Goal: Task Accomplishment & Management: Manage account settings

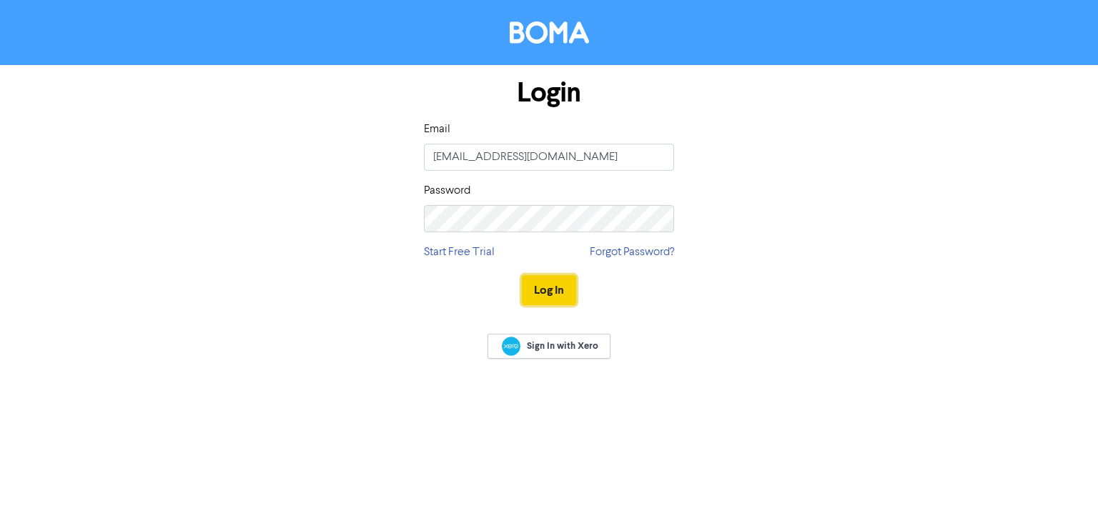
click at [558, 288] on button "Log In" at bounding box center [549, 290] width 54 height 30
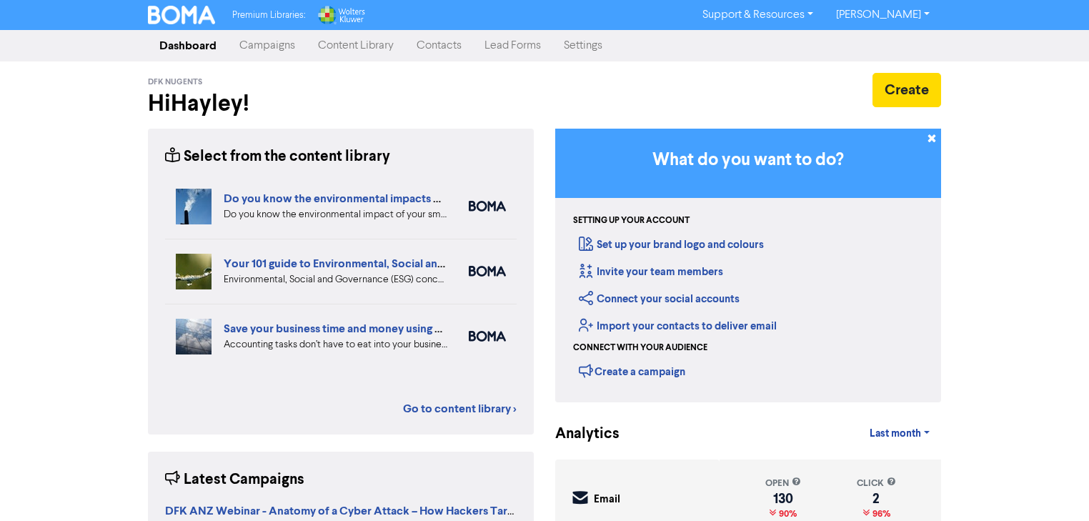
click at [254, 51] on link "Campaigns" at bounding box center [267, 45] width 79 height 29
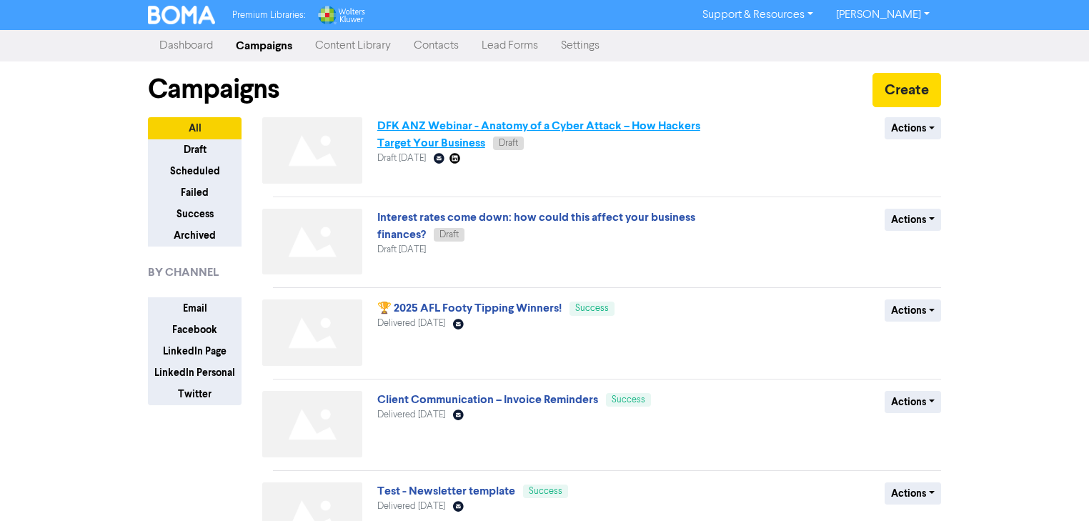
click at [483, 129] on link "DFK ANZ Webinar - Anatomy of a Cyber Attack – How Hackers Target Your Business" at bounding box center [538, 134] width 323 height 31
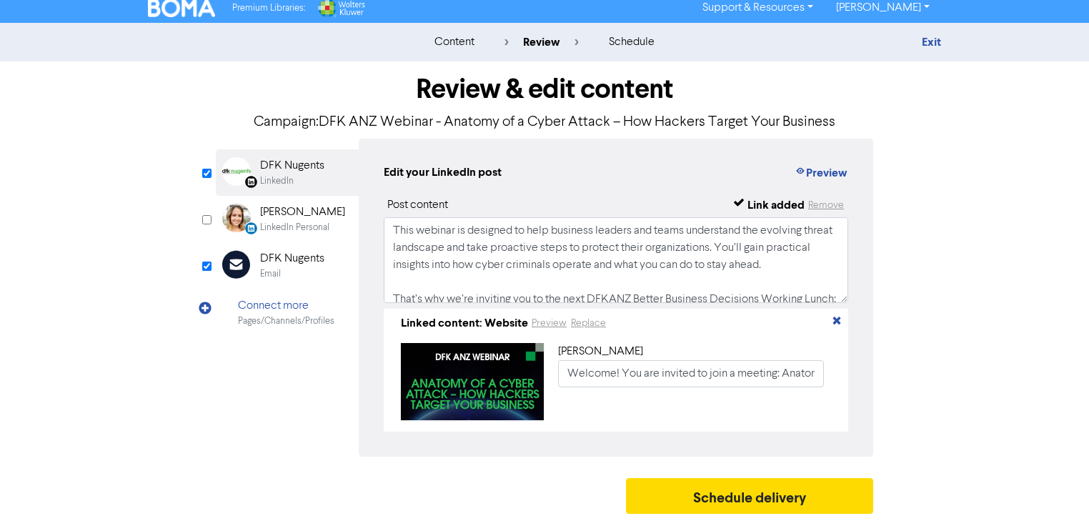
scroll to position [12, 0]
click at [207, 169] on input "checkbox" at bounding box center [206, 173] width 9 height 9
checkbox input "false"
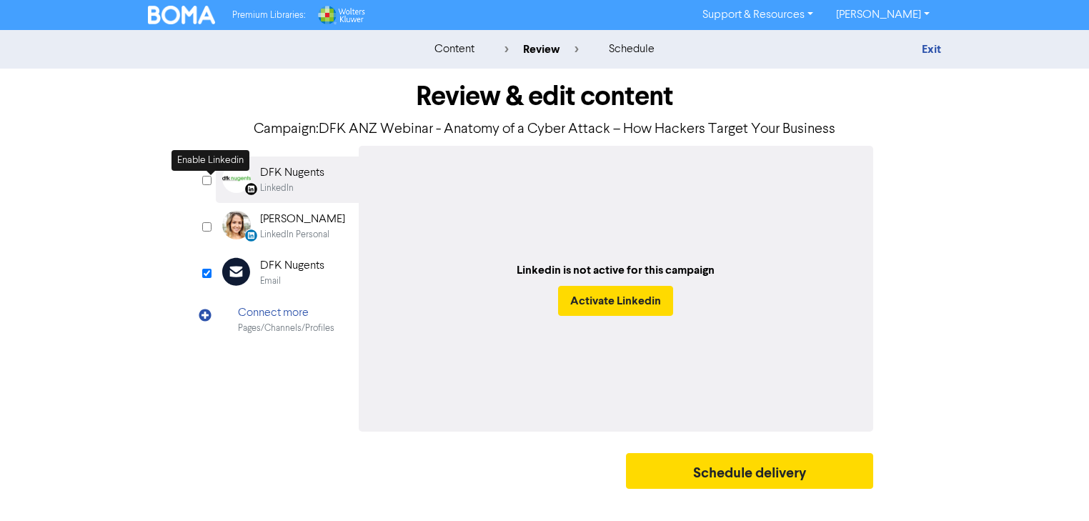
scroll to position [0, 0]
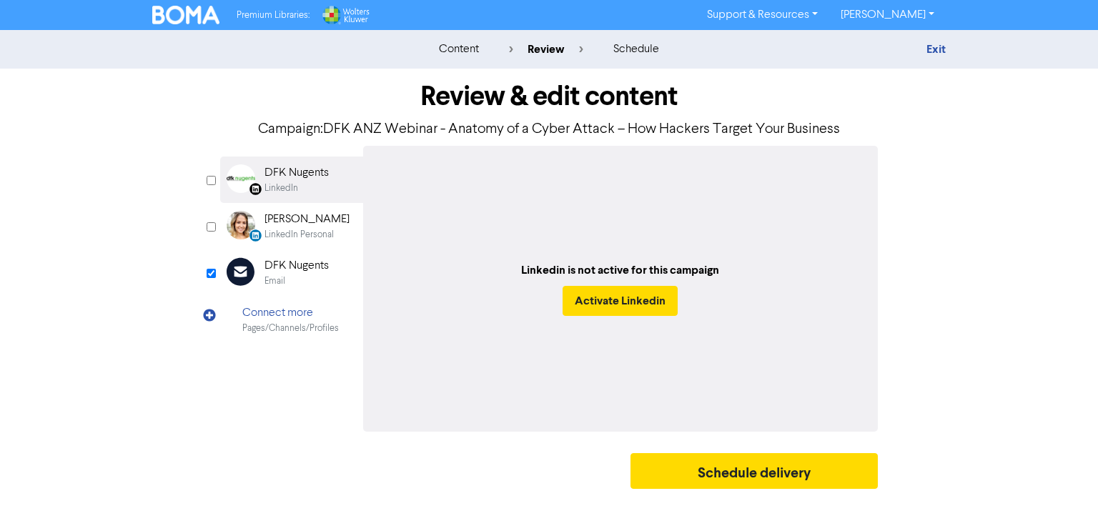
click at [310, 270] on div "DFK Nugents" at bounding box center [297, 265] width 64 height 17
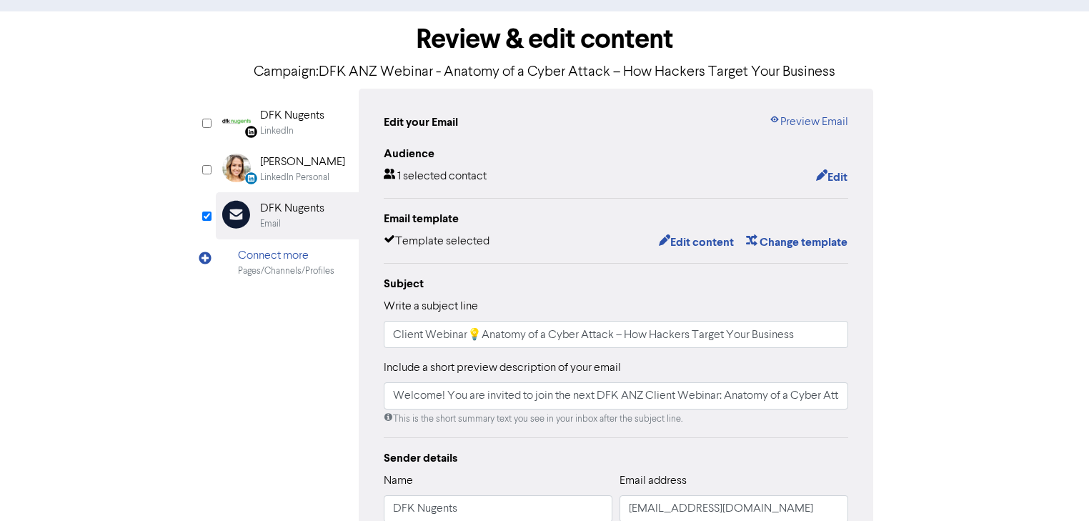
scroll to position [172, 0]
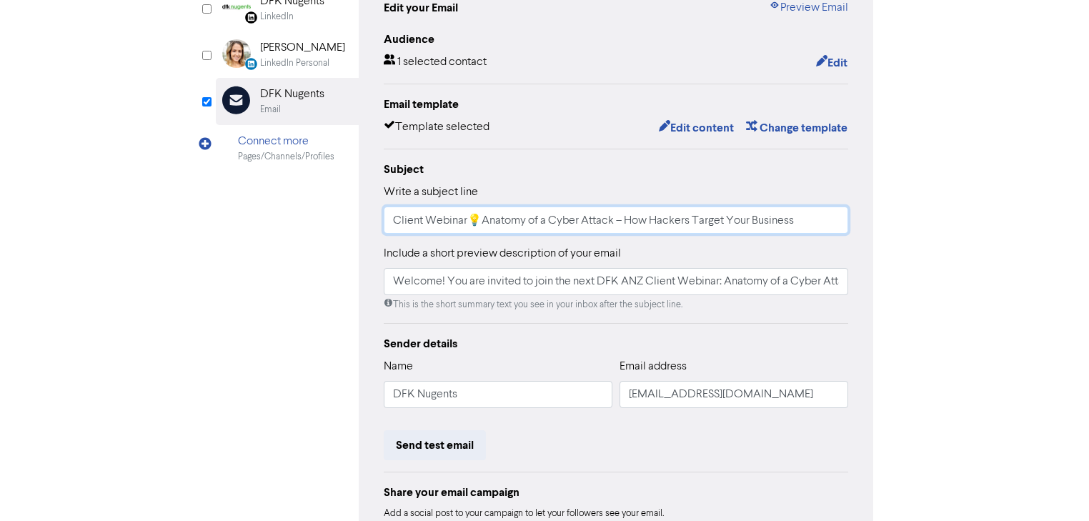
drag, startPoint x: 476, startPoint y: 219, endPoint x: 811, endPoint y: 214, distance: 334.6
click at [811, 214] on input "Client Webinar💡Anatomy of a Cyber Attack – How Hackers Target Your Business" at bounding box center [616, 220] width 465 height 27
drag, startPoint x: 575, startPoint y: 282, endPoint x: 889, endPoint y: 292, distance: 314.7
click at [889, 292] on div "Review & edit content Campaign: DFK ANZ Webinar - Anatomy of a Cyber Attack – H…" at bounding box center [544, 271] width 815 height 749
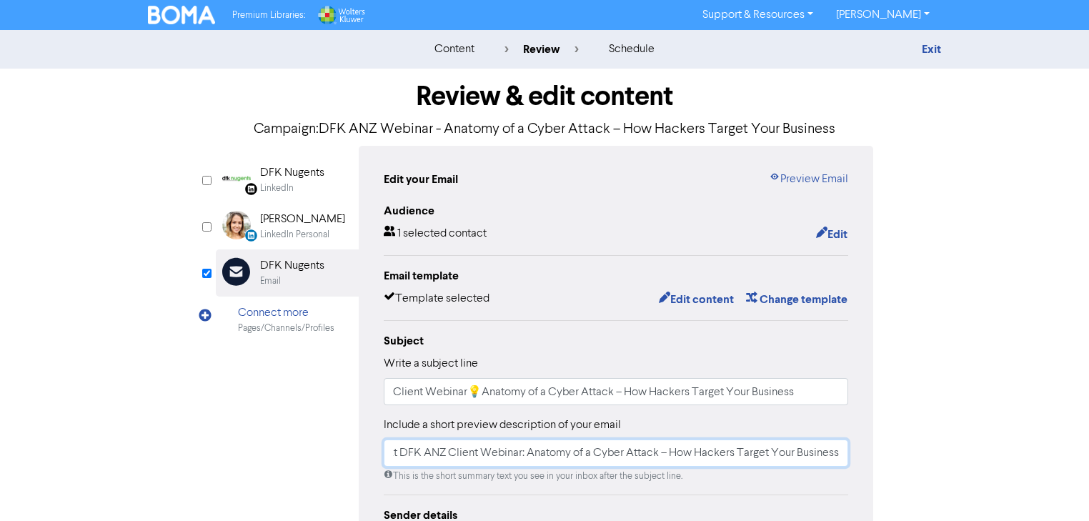
scroll to position [0, 0]
click at [809, 181] on link "Preview Email" at bounding box center [808, 179] width 79 height 17
click at [686, 299] on button "Edit content" at bounding box center [696, 299] width 76 height 19
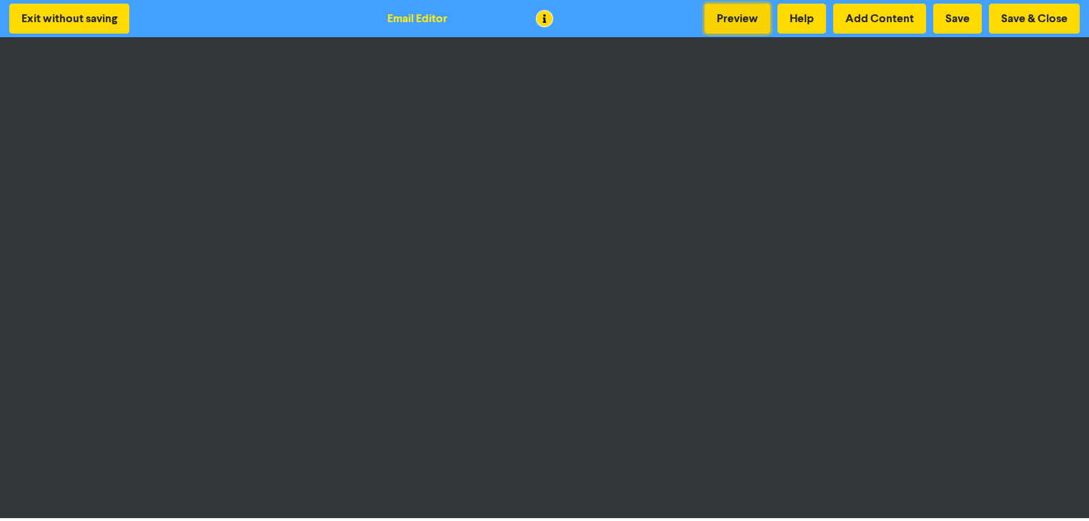
click at [727, 24] on button "Preview" at bounding box center [738, 19] width 66 height 30
click at [733, 16] on button "Preview" at bounding box center [738, 19] width 66 height 30
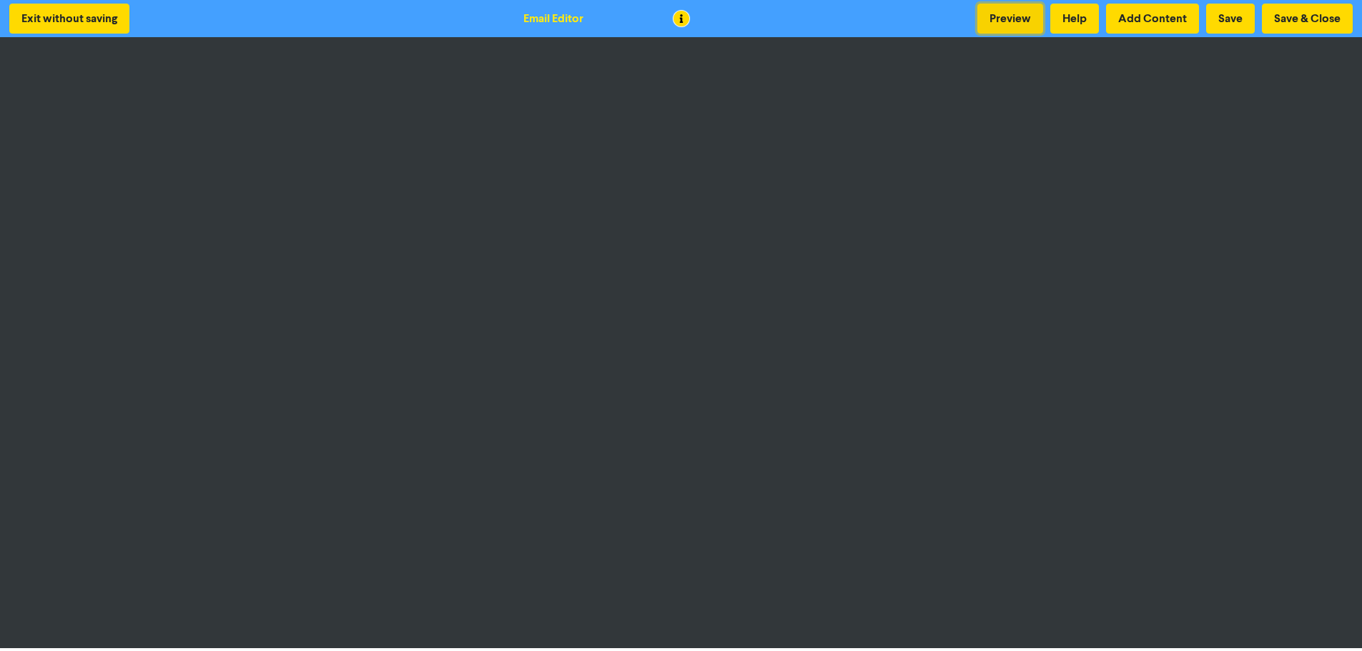
click at [1029, 30] on button "Preview" at bounding box center [1010, 19] width 66 height 30
click at [1029, 16] on button "Preview" at bounding box center [1010, 19] width 66 height 30
click at [1097, 33] on button "Save & Close" at bounding box center [1307, 19] width 91 height 30
